Goal: Information Seeking & Learning: Learn about a topic

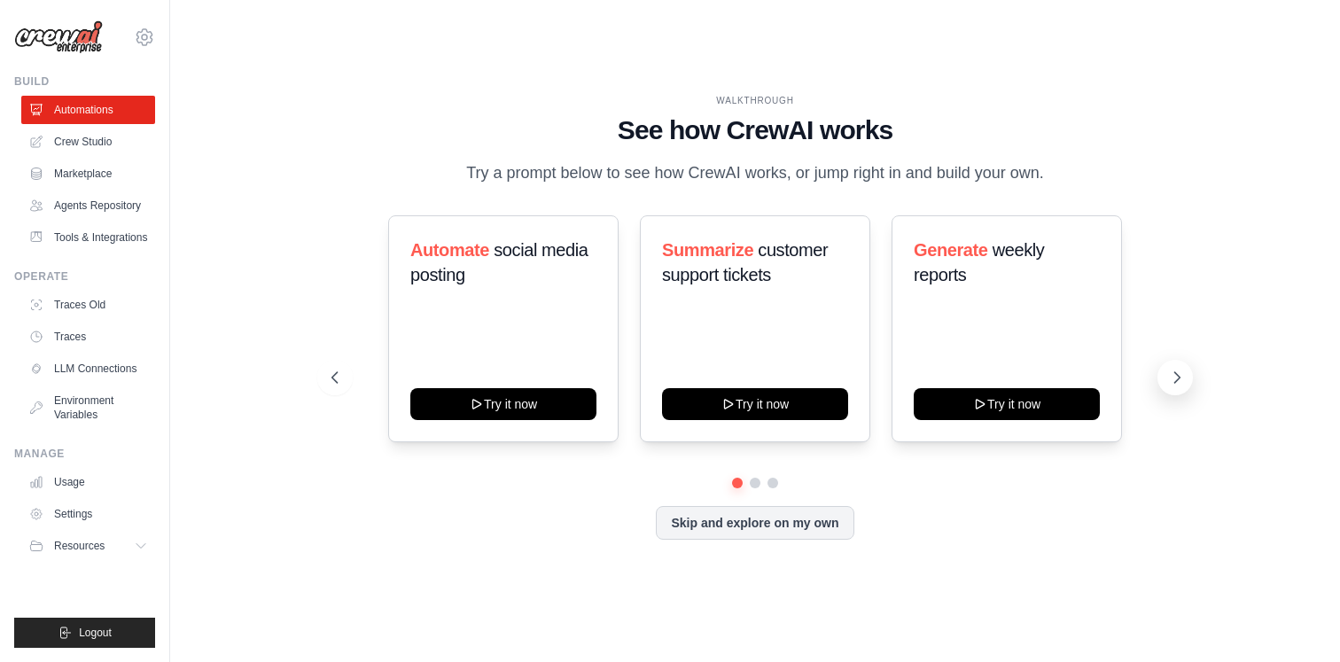
click at [1171, 370] on icon at bounding box center [1177, 378] width 18 height 18
click at [1171, 375] on icon at bounding box center [1177, 378] width 18 height 18
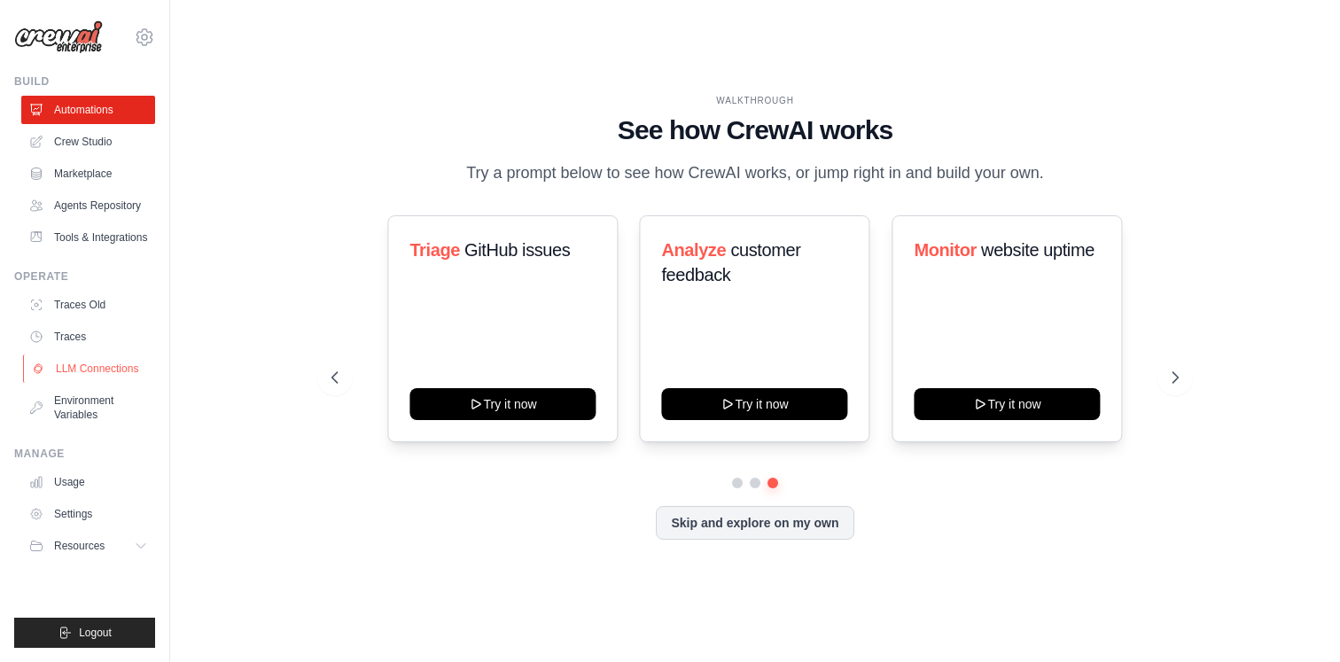
click at [105, 365] on link "LLM Connections" at bounding box center [90, 369] width 134 height 28
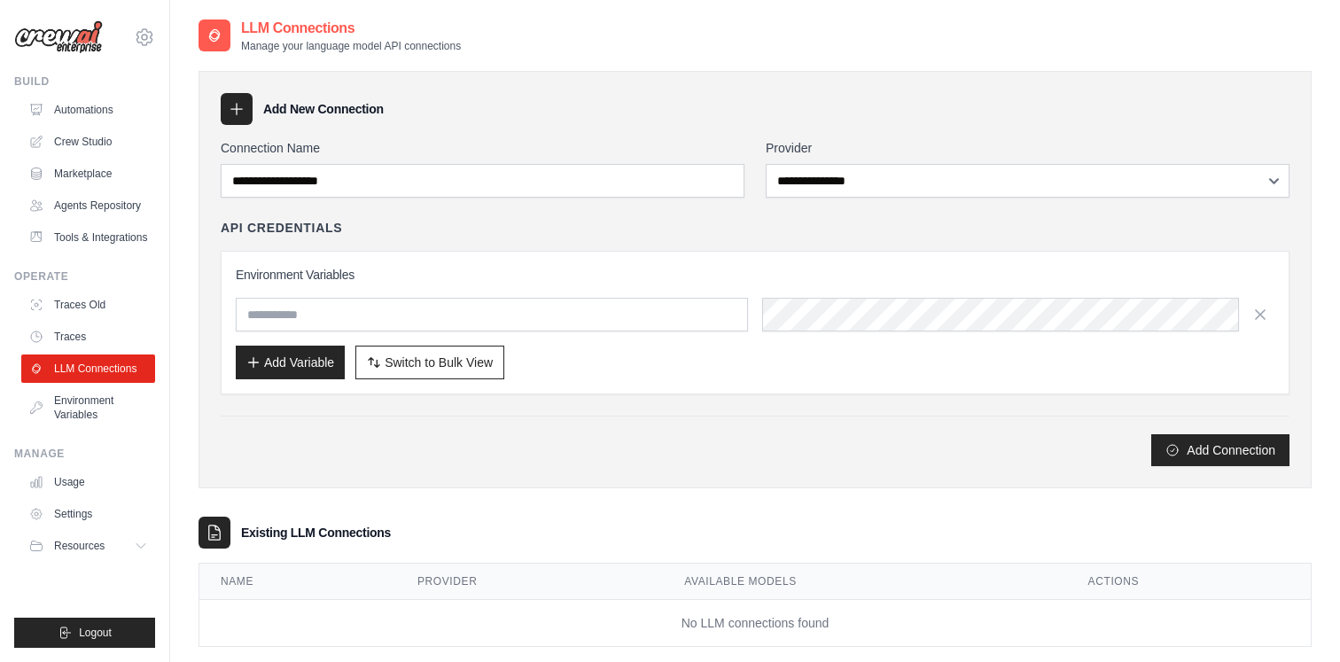
click at [501, 199] on div "**********" at bounding box center [755, 302] width 1069 height 327
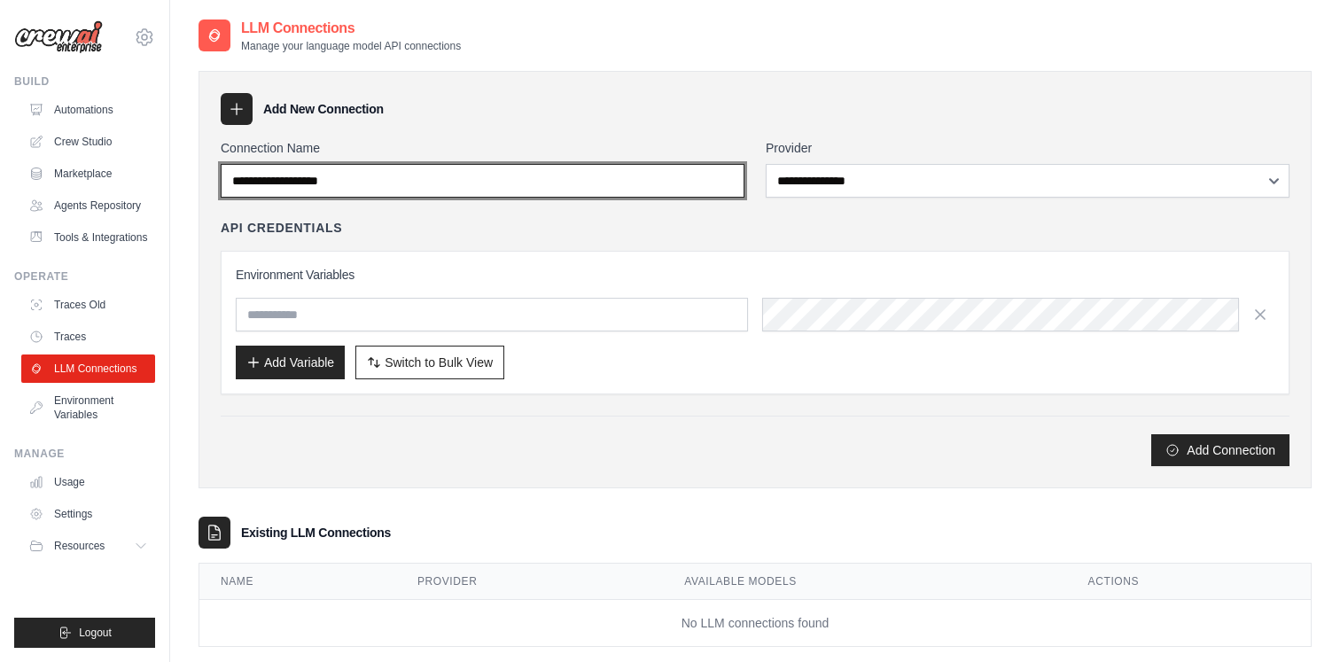
click at [506, 191] on input "Connection Name" at bounding box center [483, 181] width 524 height 34
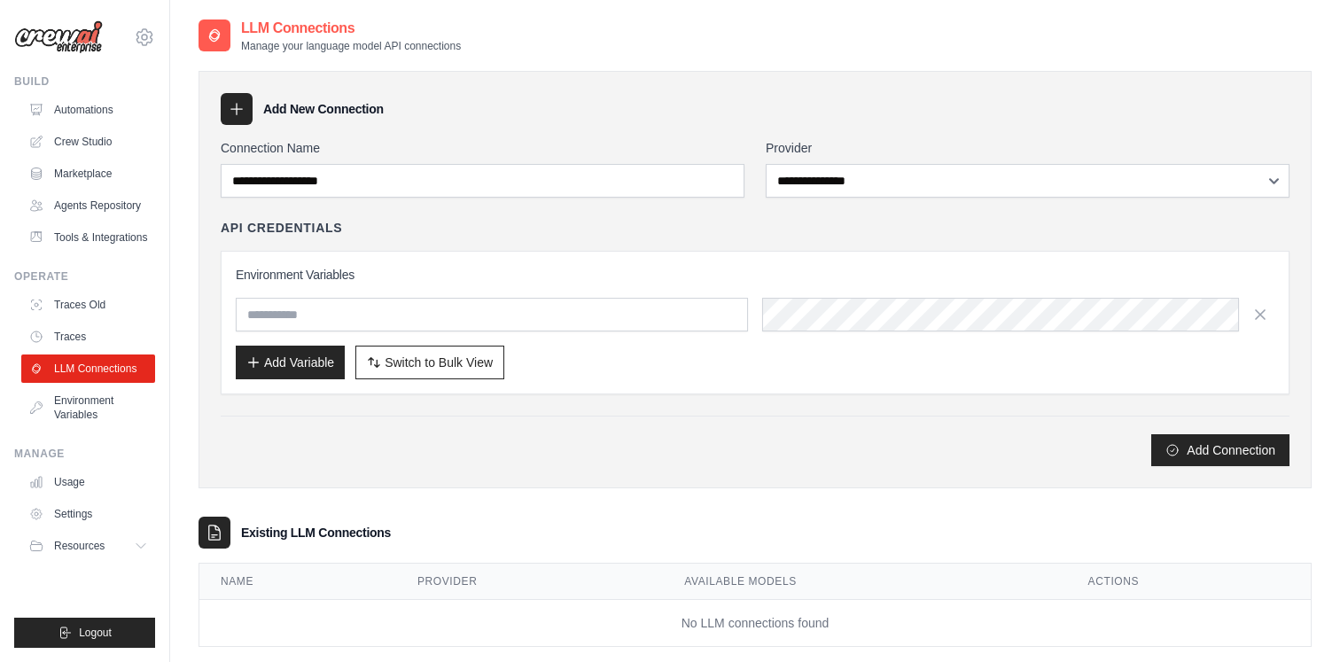
click at [848, 198] on div "**********" at bounding box center [755, 302] width 1069 height 327
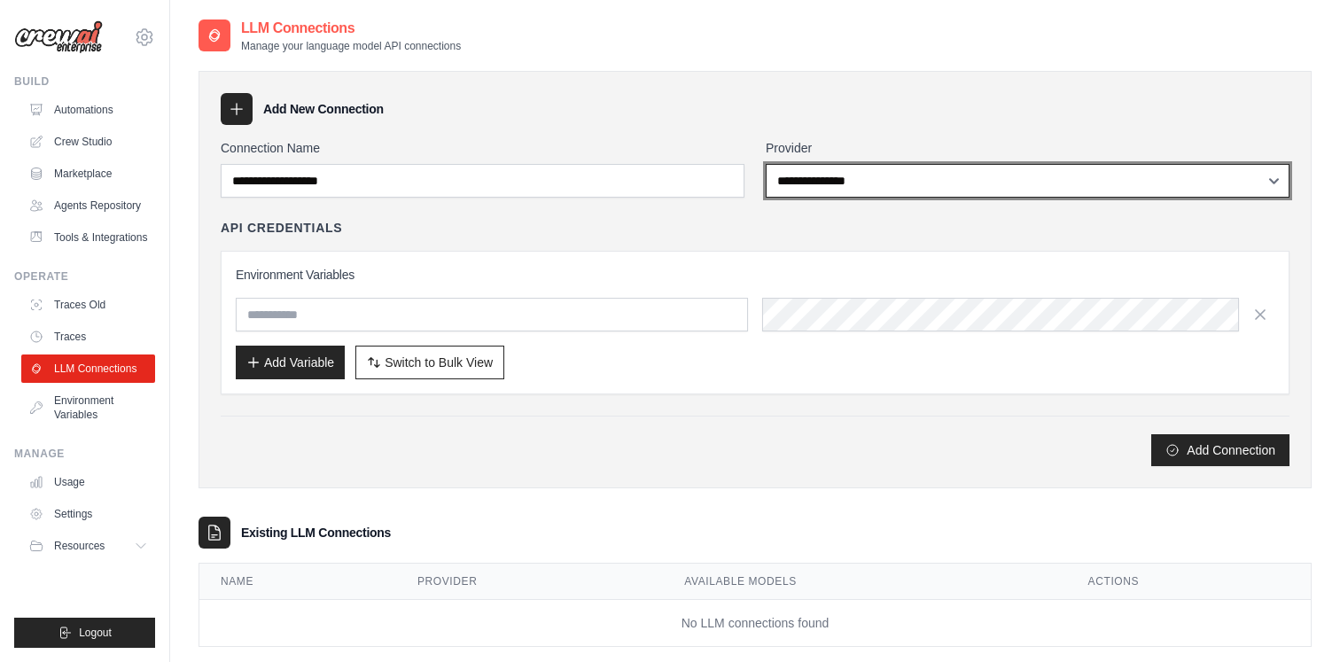
click at [840, 183] on select "**********" at bounding box center [1028, 181] width 524 height 34
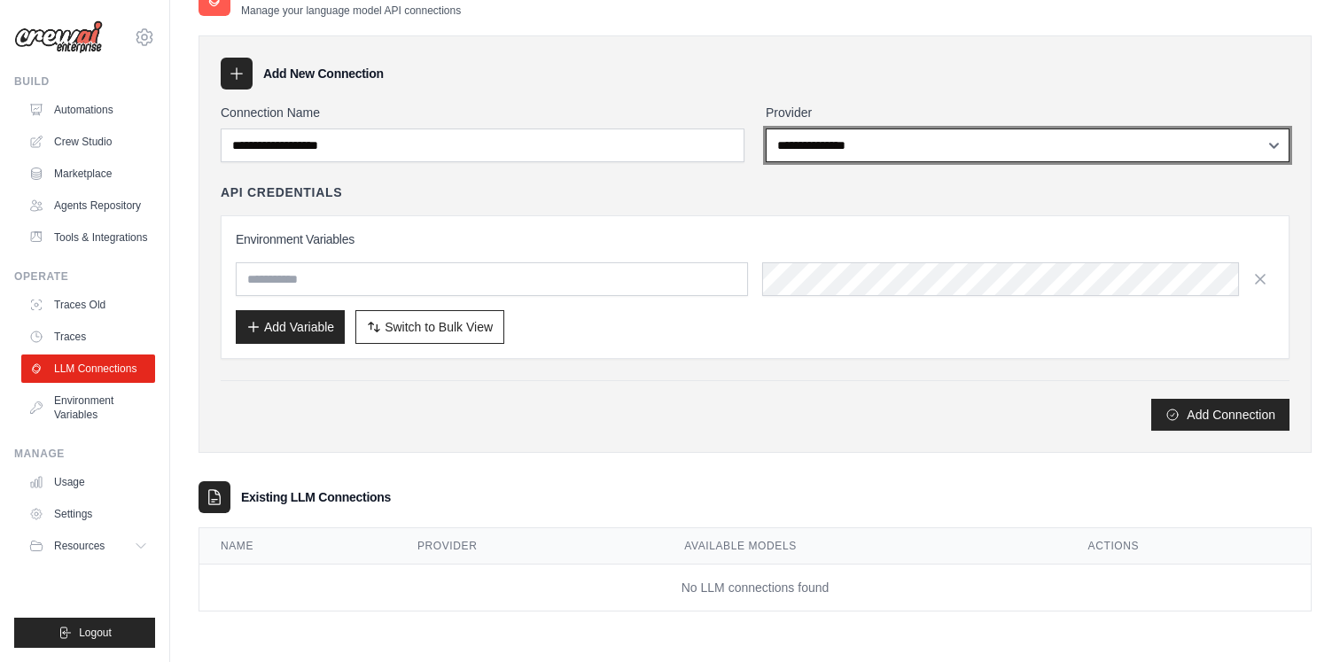
scroll to position [14, 0]
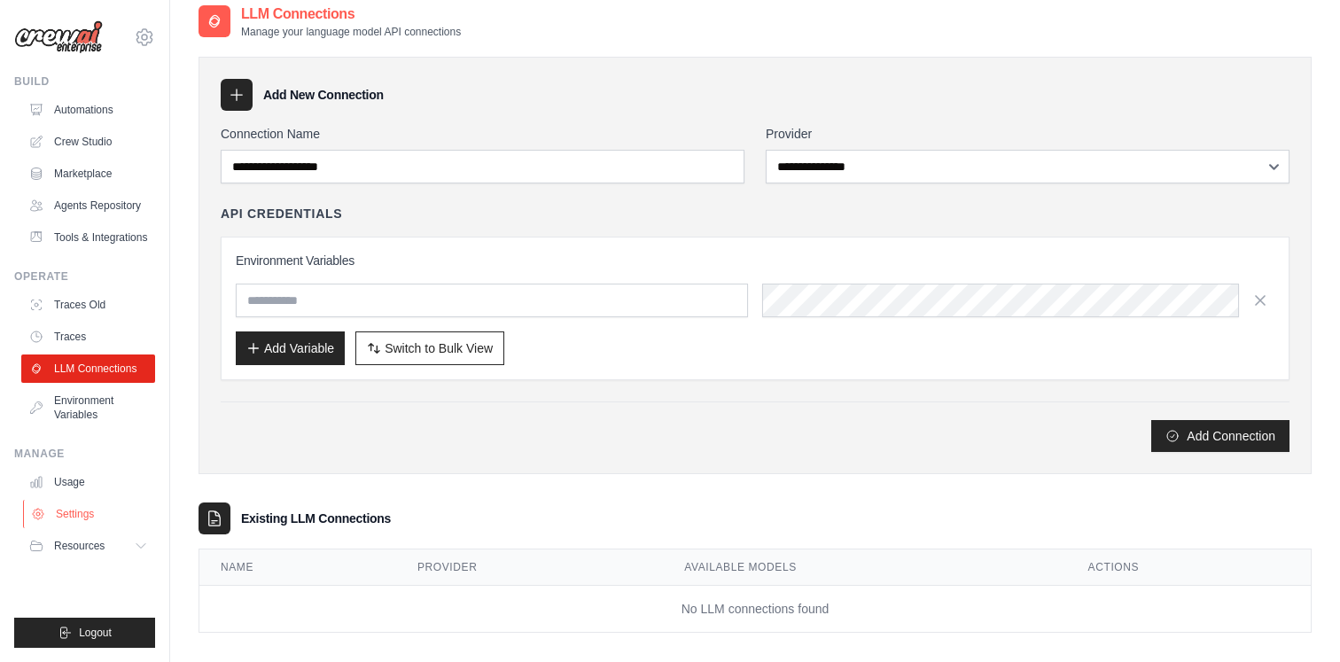
click at [100, 514] on link "Settings" at bounding box center [90, 514] width 134 height 28
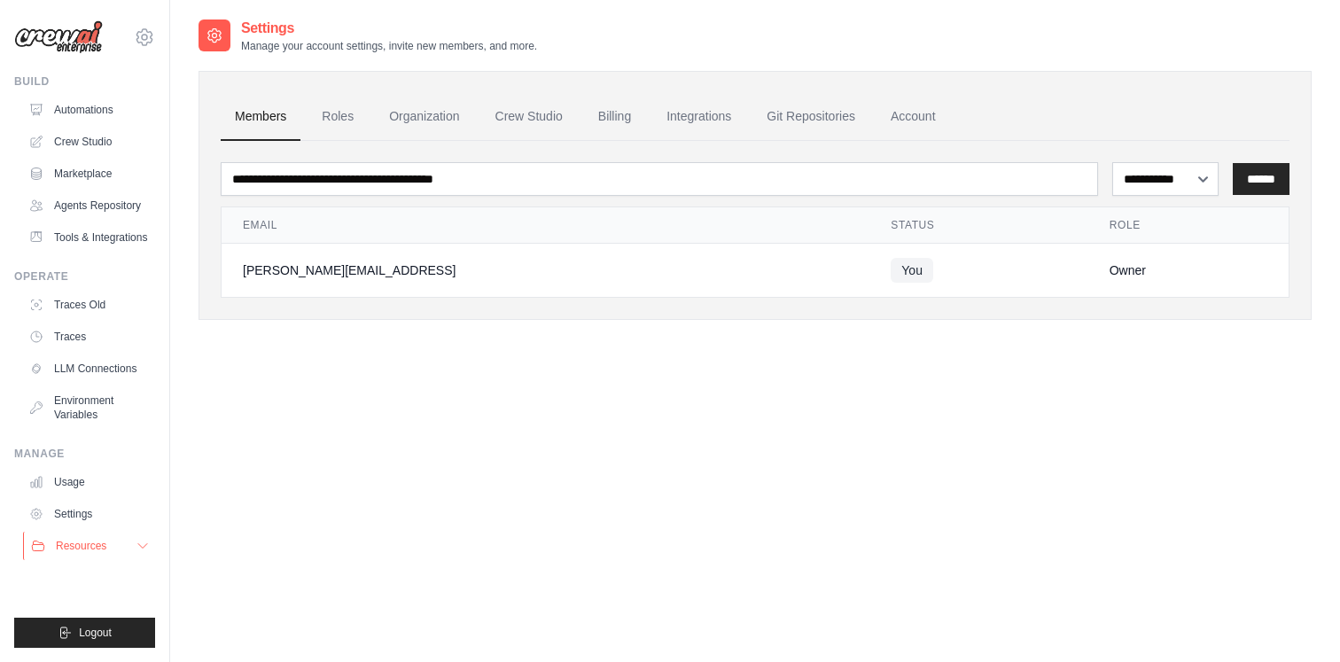
click at [97, 546] on span "Resources" at bounding box center [81, 546] width 51 height 14
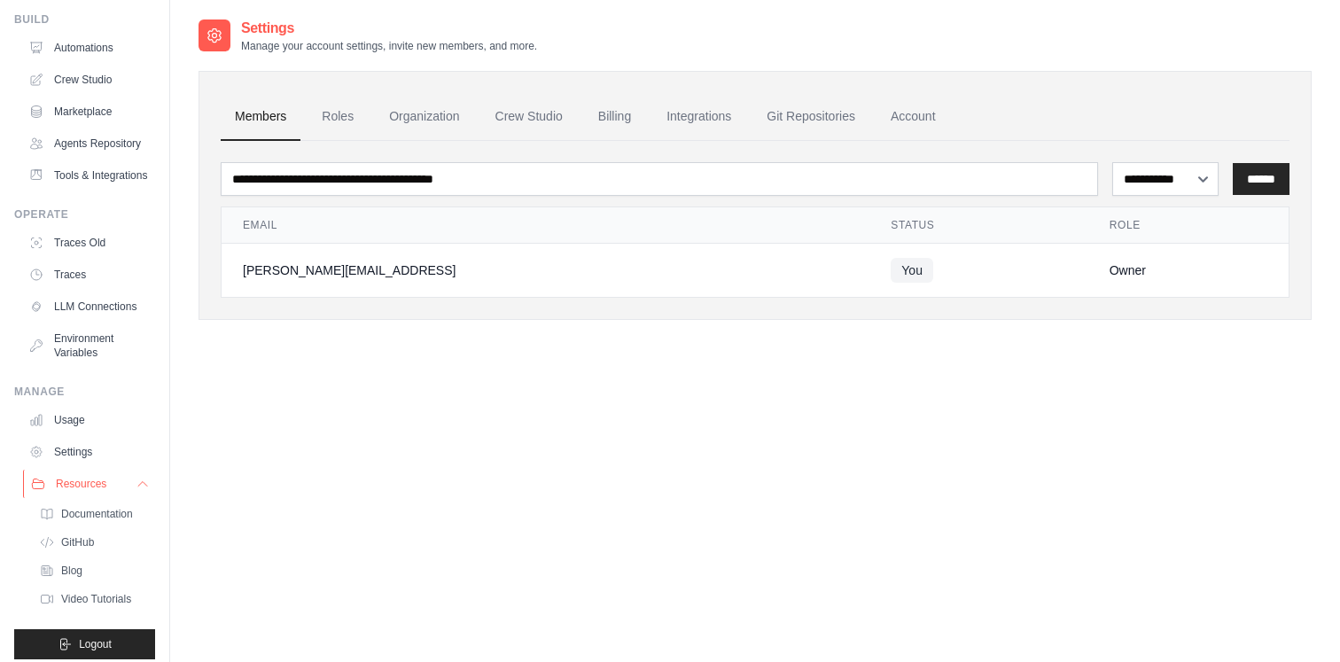
scroll to position [74, 0]
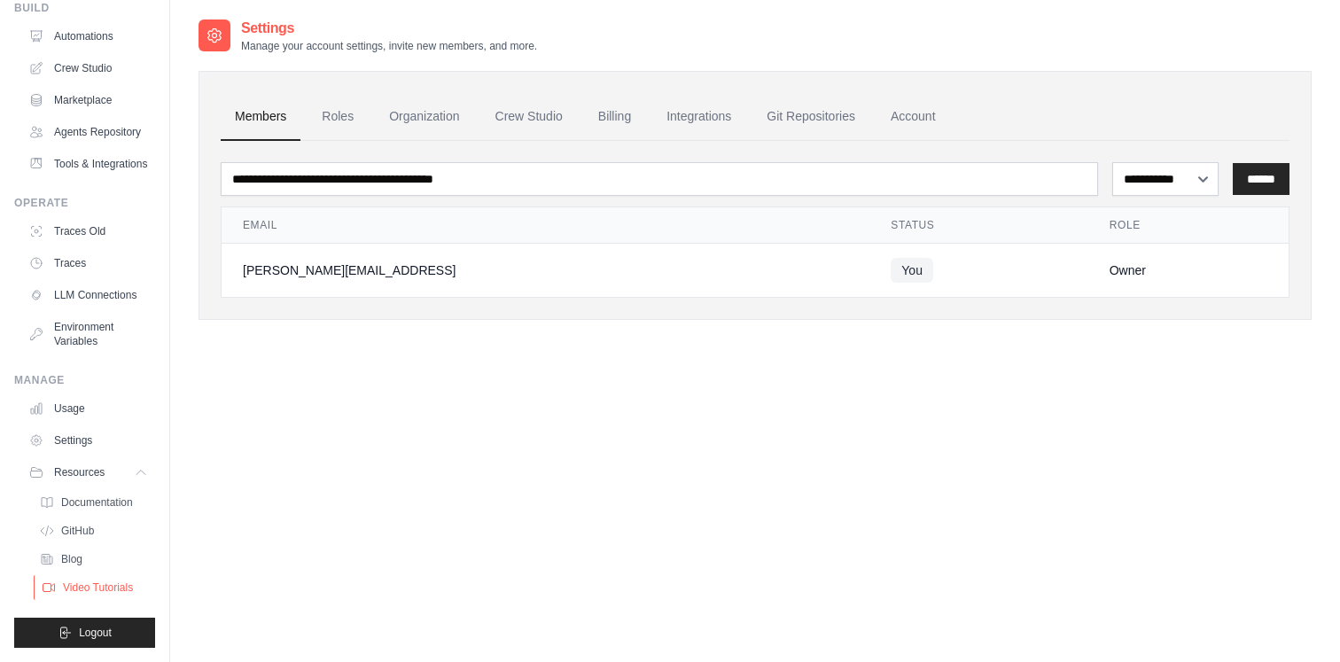
click at [112, 587] on span "Video Tutorials" at bounding box center [98, 588] width 70 height 14
click at [101, 455] on ul "Usage Settings Resources Documentation Blog" at bounding box center [88, 497] width 134 height 206
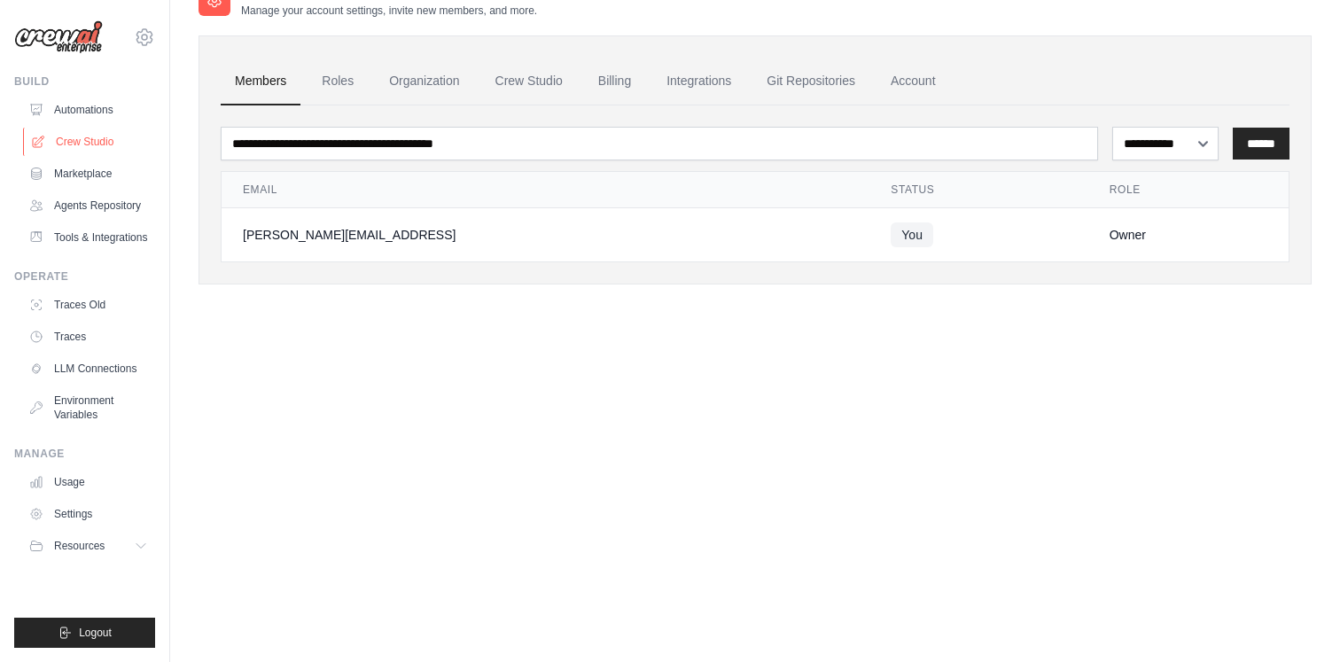
scroll to position [0, 0]
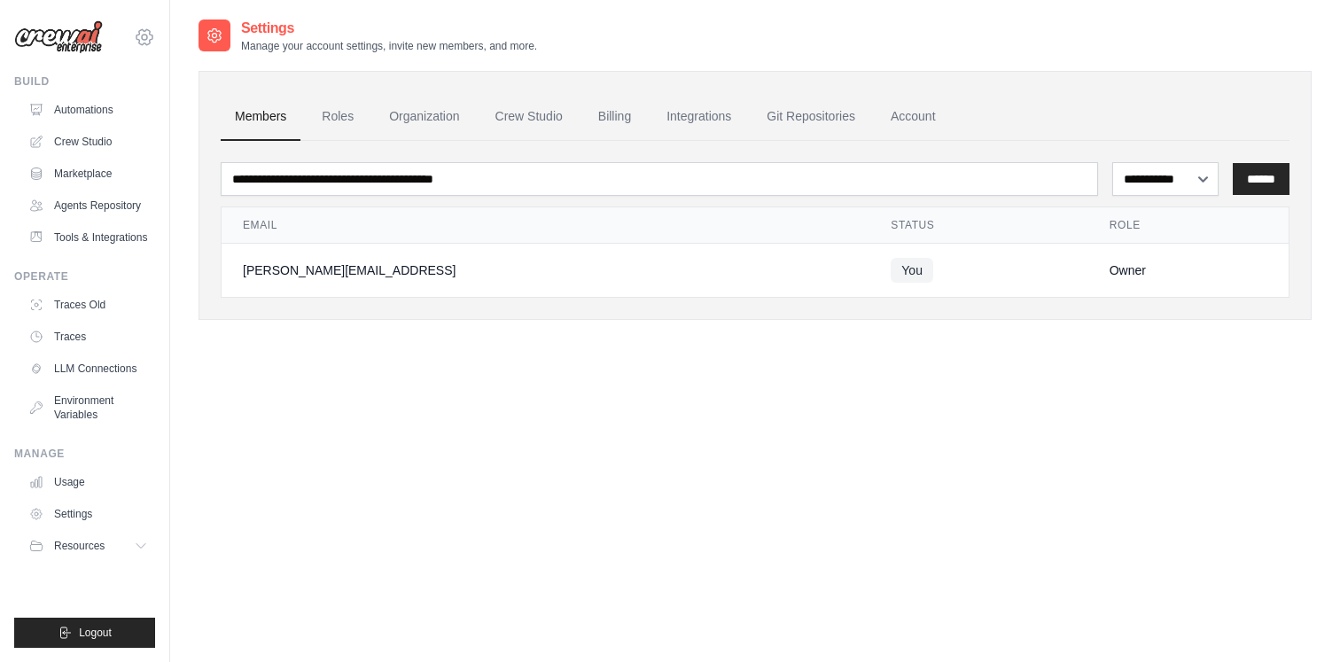
click at [139, 42] on icon at bounding box center [144, 37] width 21 height 21
click at [83, 36] on img at bounding box center [58, 37] width 89 height 34
click at [87, 553] on button "Resources" at bounding box center [90, 546] width 134 height 28
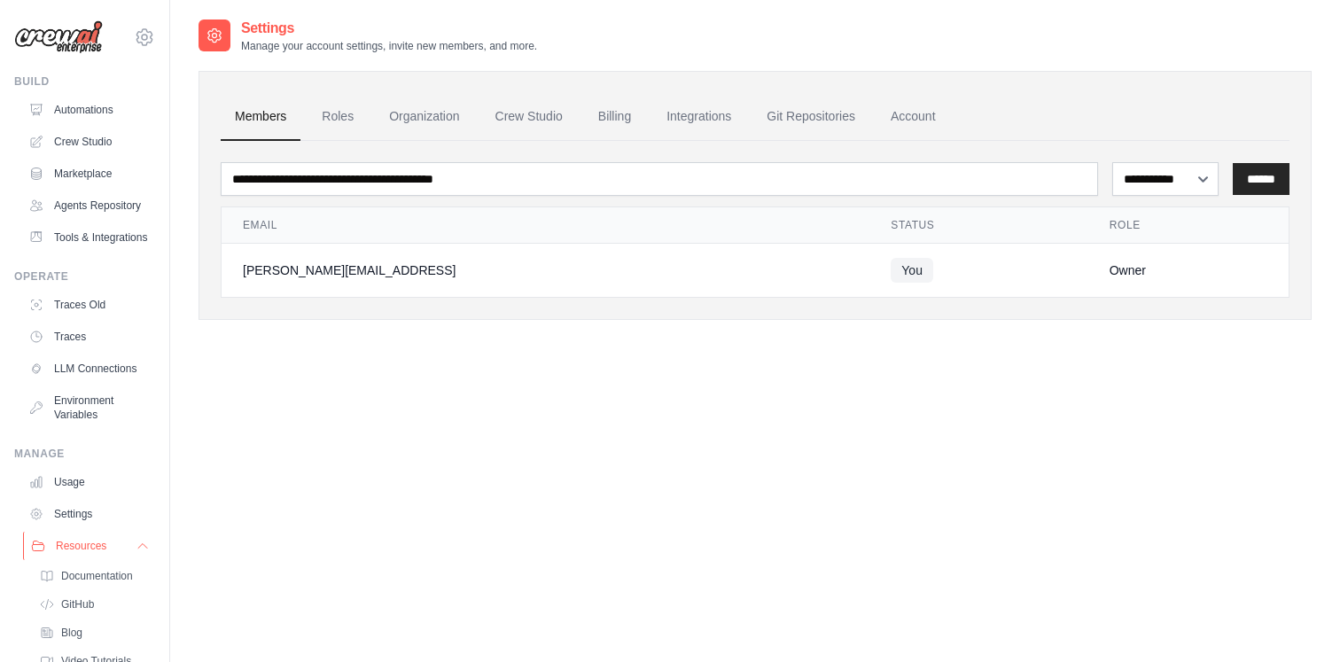
scroll to position [59, 0]
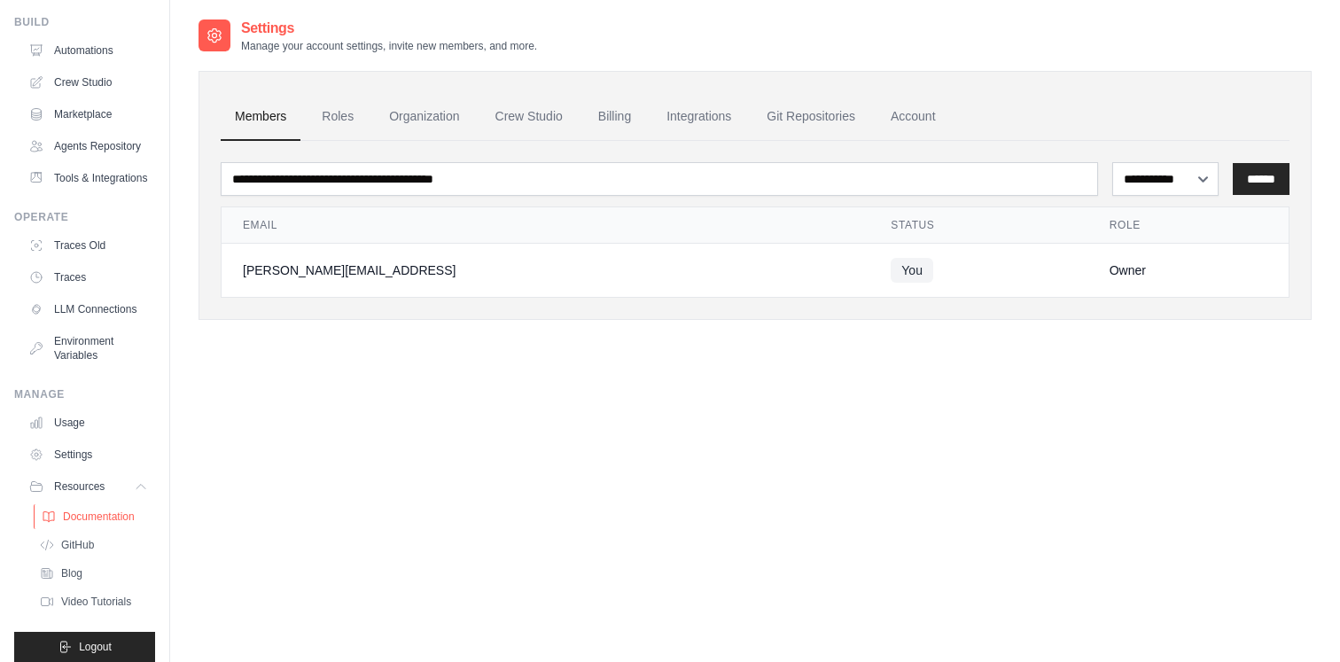
click at [92, 519] on span "Documentation" at bounding box center [99, 517] width 72 height 14
